Goal: Book appointment/travel/reservation

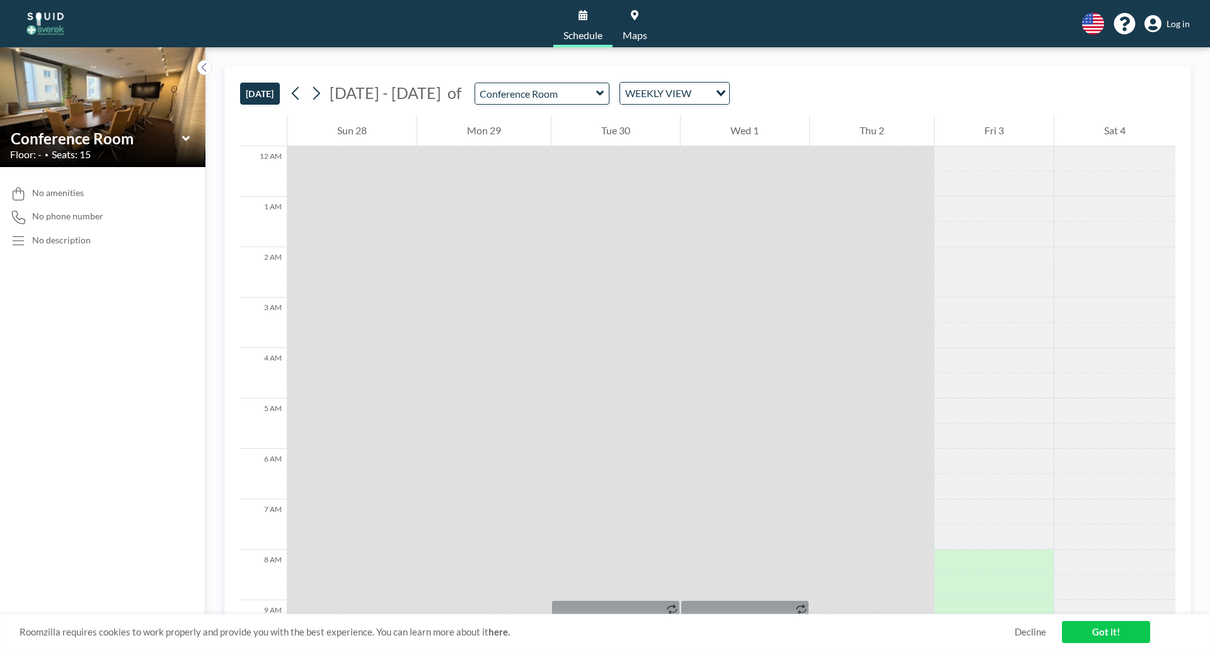
click at [596, 97] on icon at bounding box center [600, 93] width 8 height 13
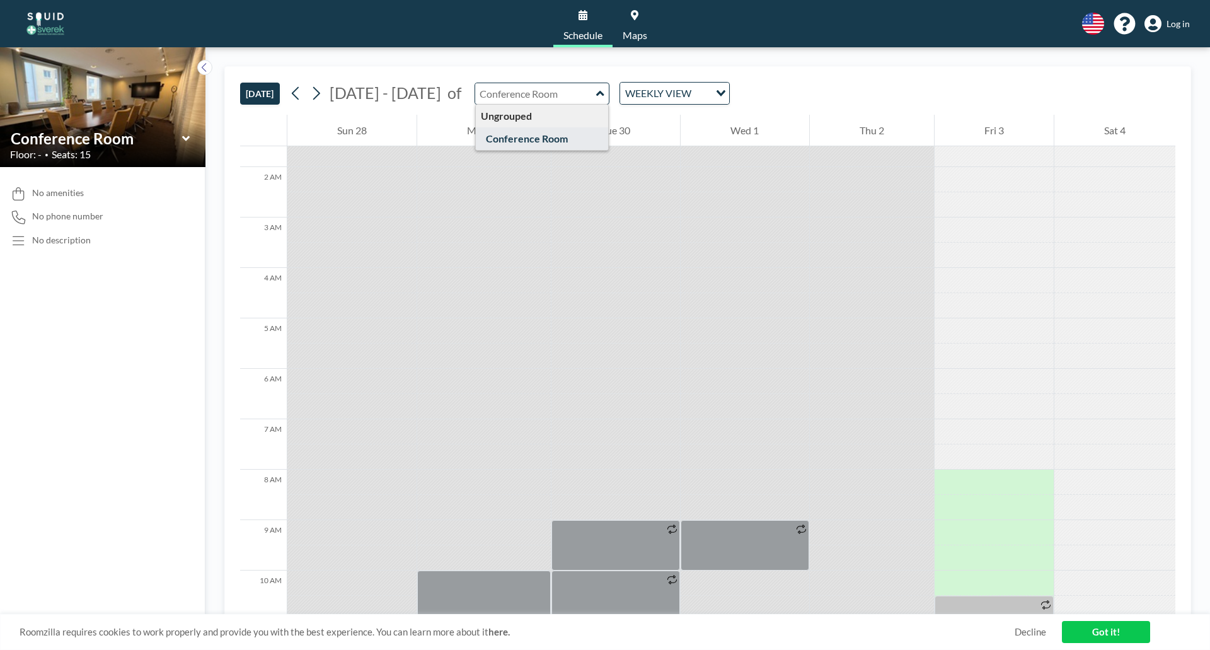
scroll to position [189, 0]
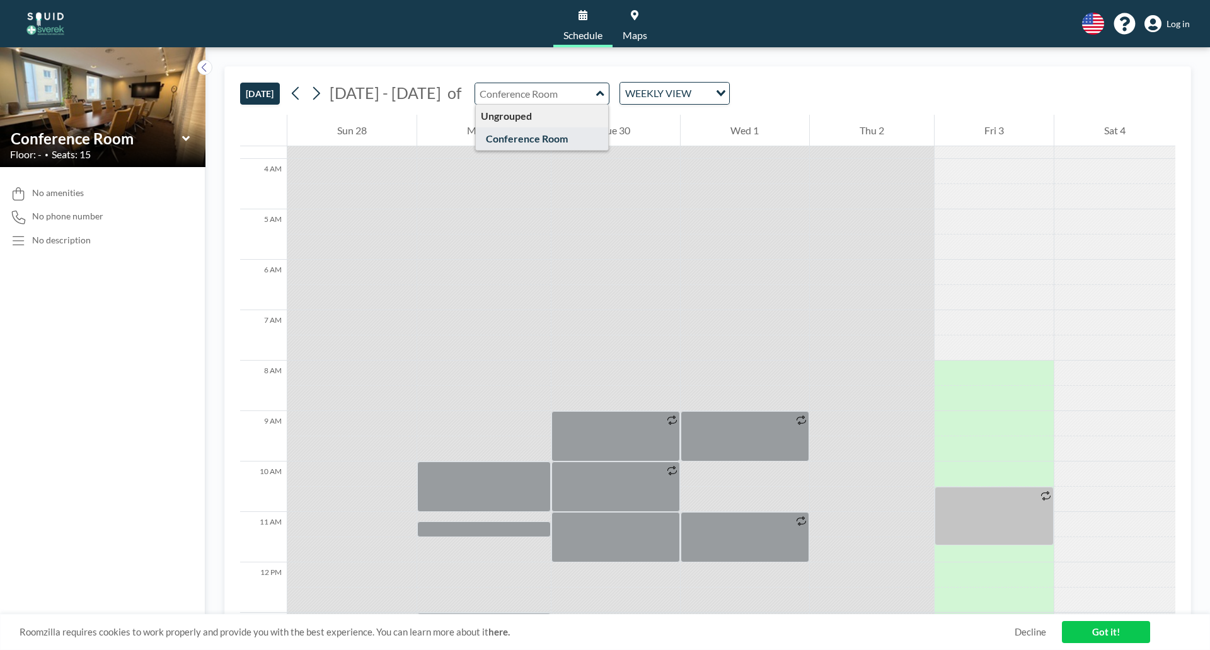
click at [655, 106] on div "[DATE] [DATE] - [DATE] of Ungrouped Conference Room WEEKLY VIEW Loading..." at bounding box center [707, 91] width 935 height 48
click at [657, 102] on div "WEEKLY VIEW Loading..." at bounding box center [674, 93] width 109 height 21
click at [676, 129] on li "WEEKLY VIEW" at bounding box center [665, 134] width 108 height 18
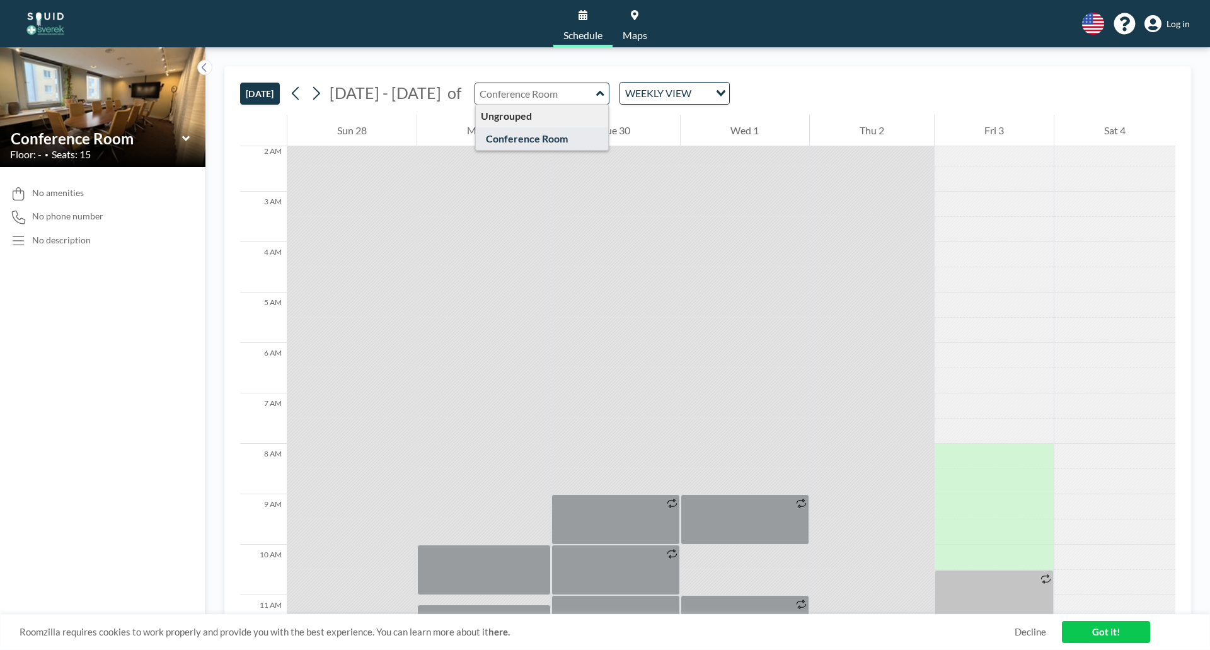
scroll to position [0, 0]
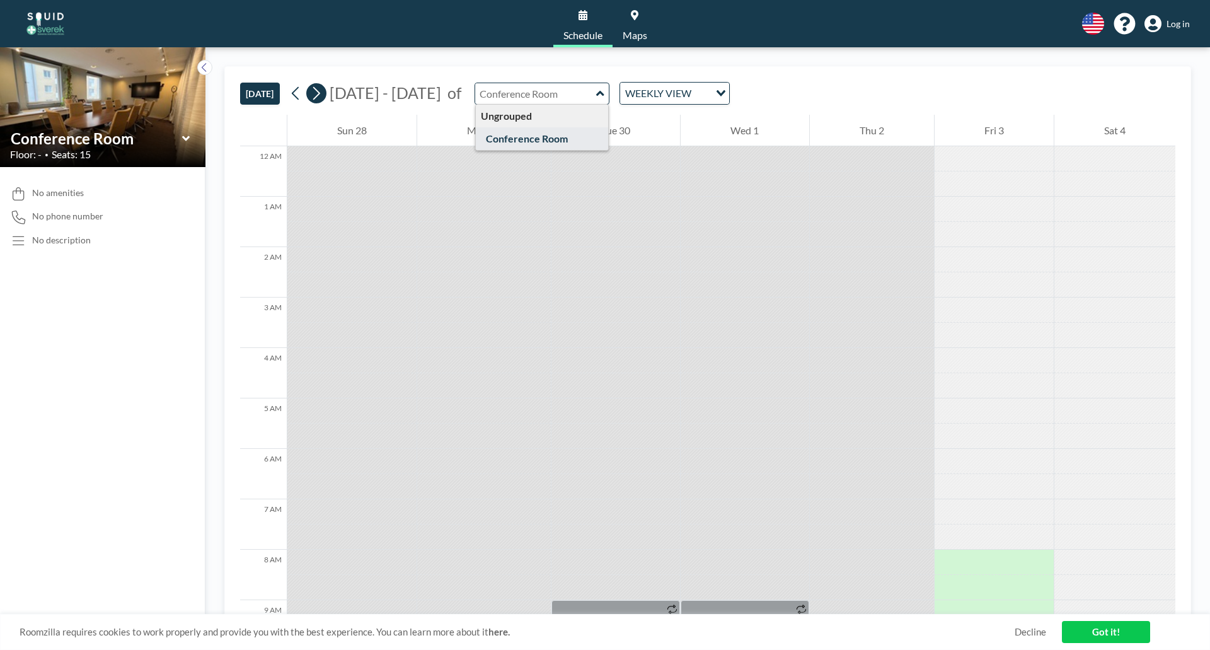
click at [313, 91] on icon at bounding box center [316, 93] width 12 height 19
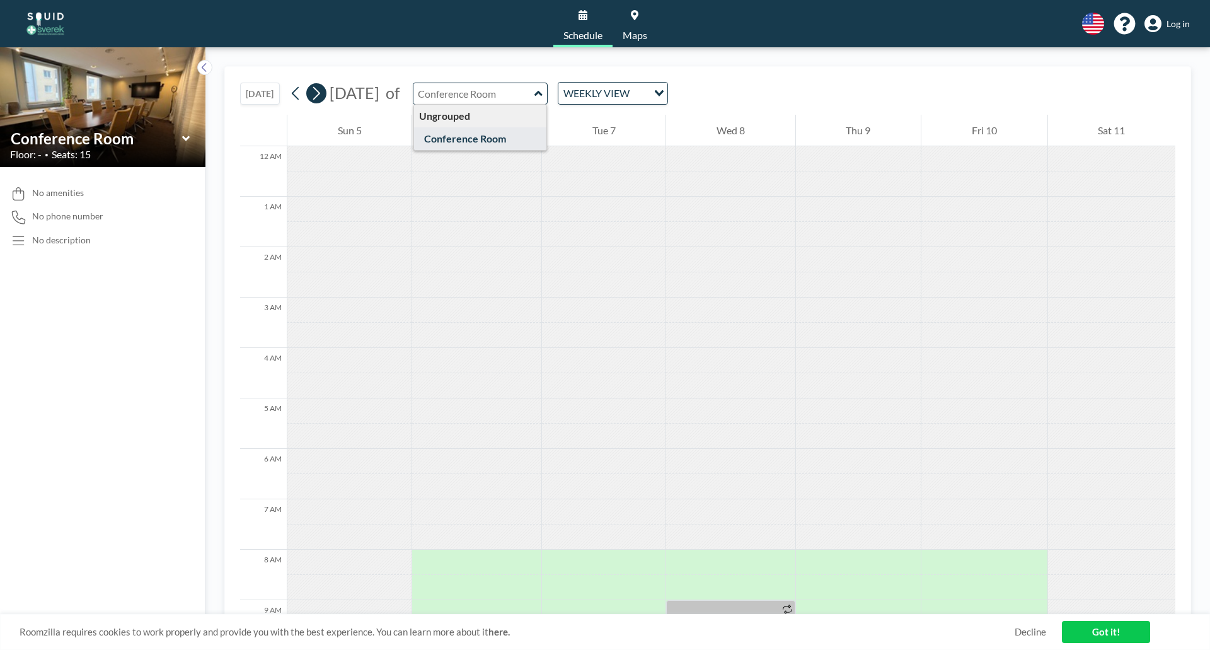
click at [313, 91] on icon at bounding box center [316, 93] width 12 height 19
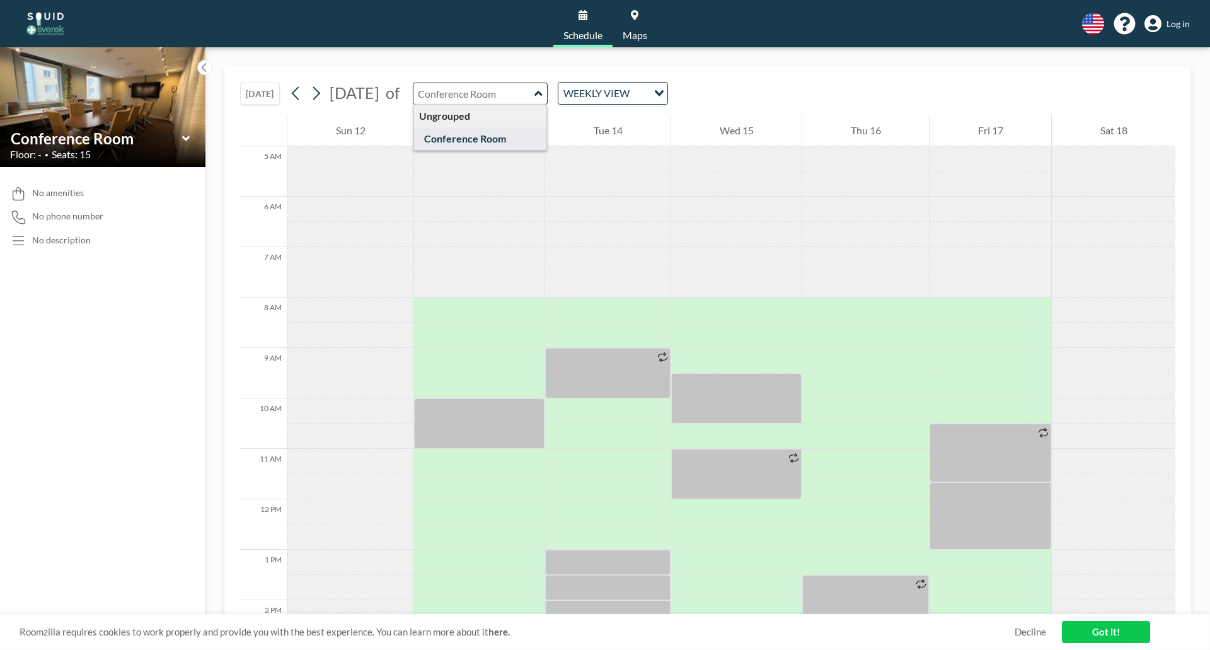
scroll to position [315, 0]
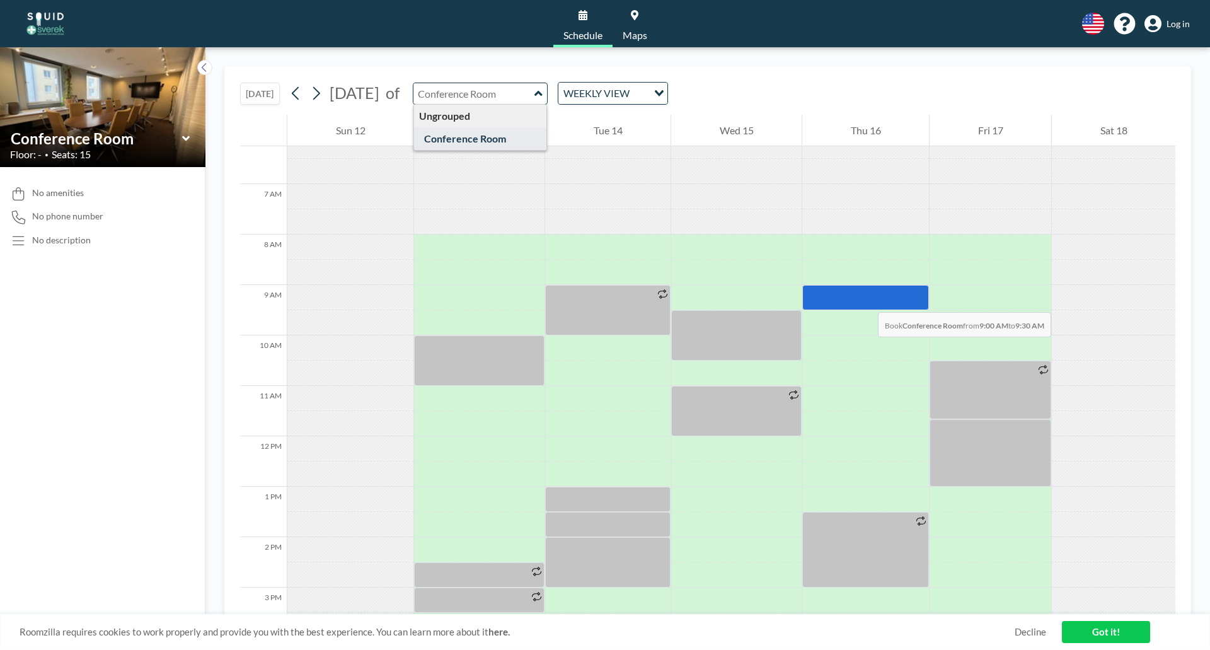
click at [865, 299] on div at bounding box center [865, 297] width 127 height 25
click at [832, 292] on div at bounding box center [865, 297] width 127 height 25
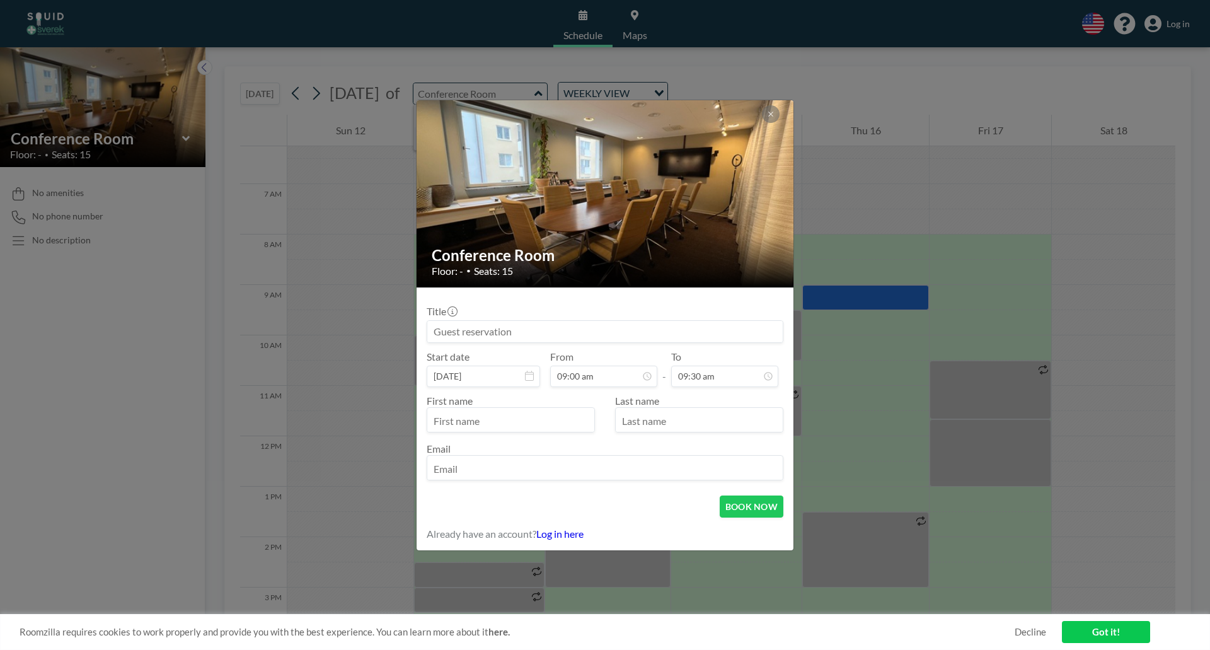
click at [632, 333] on input at bounding box center [604, 331] width 355 height 21
type input "Ek genomgång balanser"
click at [528, 422] on input "text" at bounding box center [510, 420] width 167 height 21
type input "Semra"
type input "Bostanci"
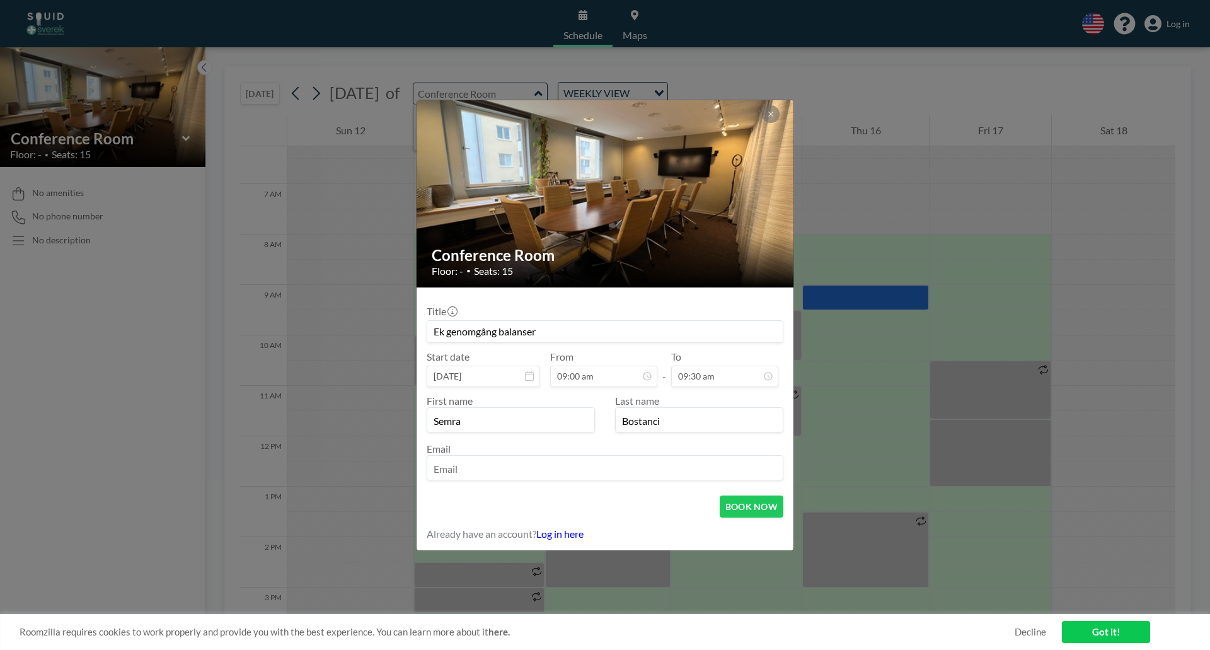
click at [525, 478] on input "email" at bounding box center [604, 468] width 355 height 21
click at [530, 467] on input "email" at bounding box center [604, 468] width 355 height 21
type input "[EMAIL_ADDRESS][DOMAIN_NAME]"
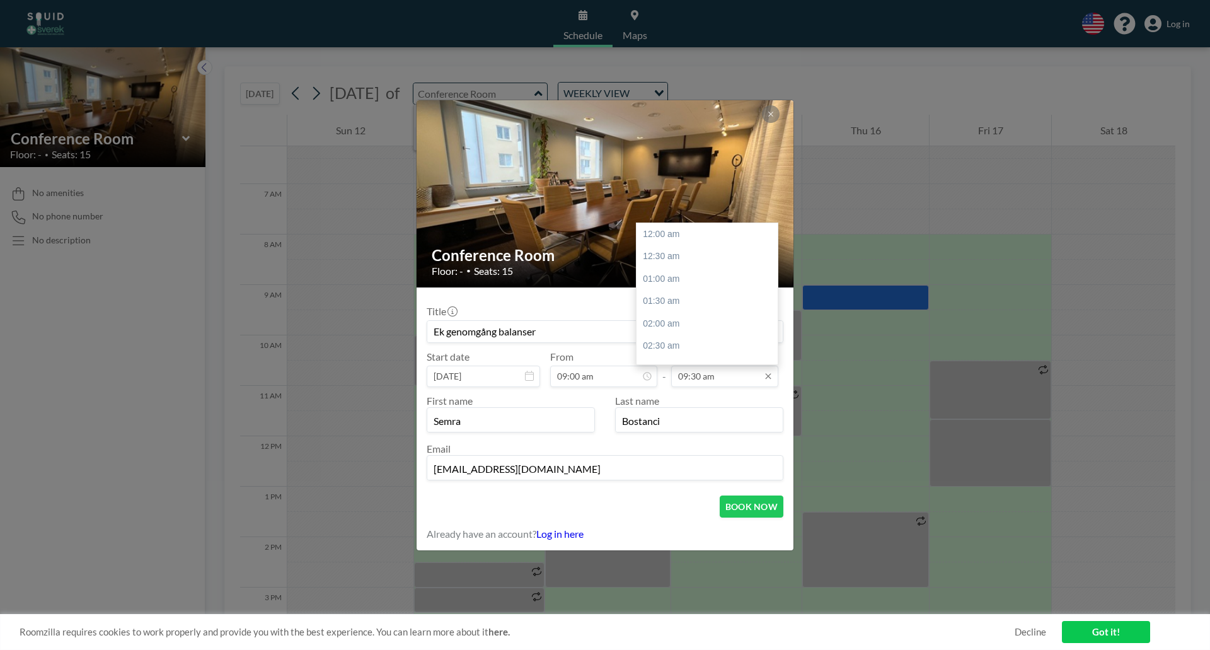
scroll to position [426, 0]
click at [755, 380] on input "09:30 am" at bounding box center [724, 376] width 107 height 21
click at [705, 274] on div "10:30 am" at bounding box center [710, 279] width 147 height 23
type input "10:30 am"
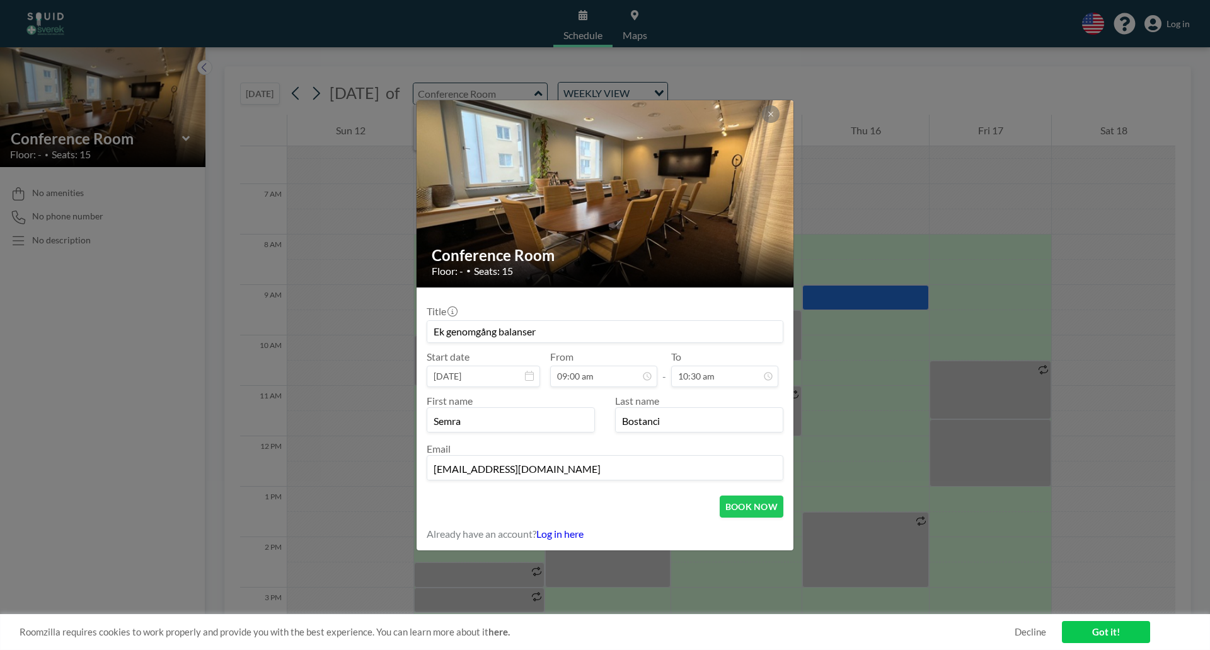
scroll to position [404, 0]
click at [764, 500] on button "BOOK NOW" at bounding box center [752, 506] width 64 height 22
